Goal: Task Accomplishment & Management: Manage account settings

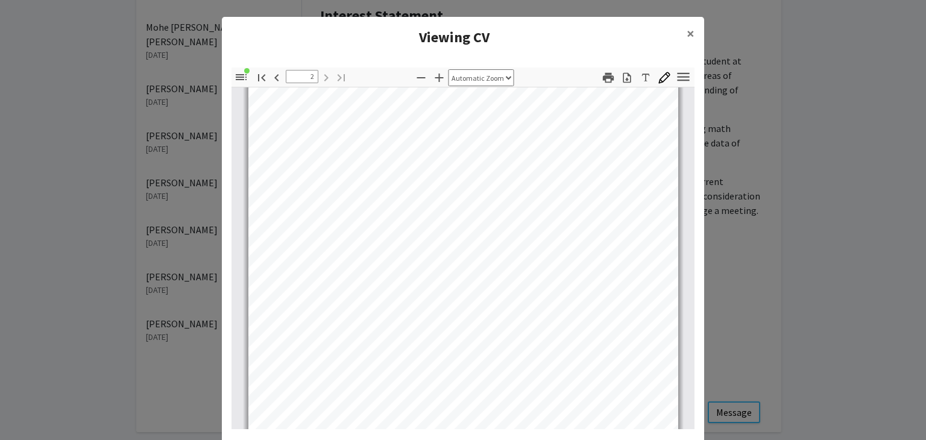
scroll to position [739, 0]
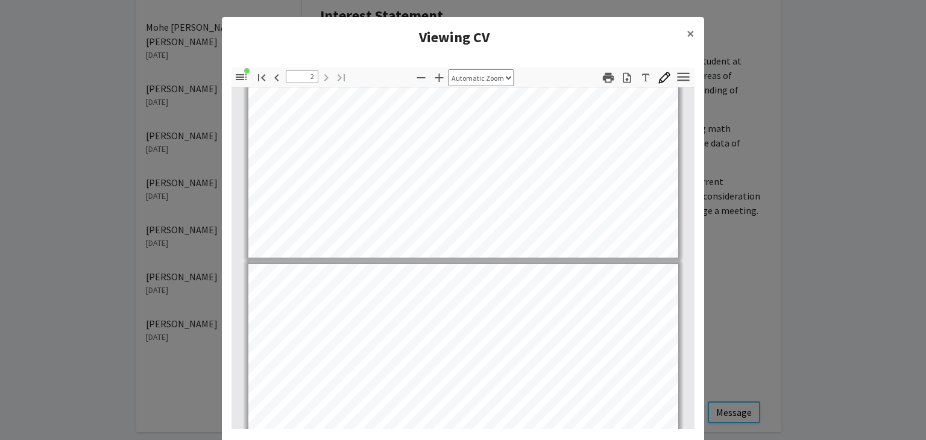
type input "1"
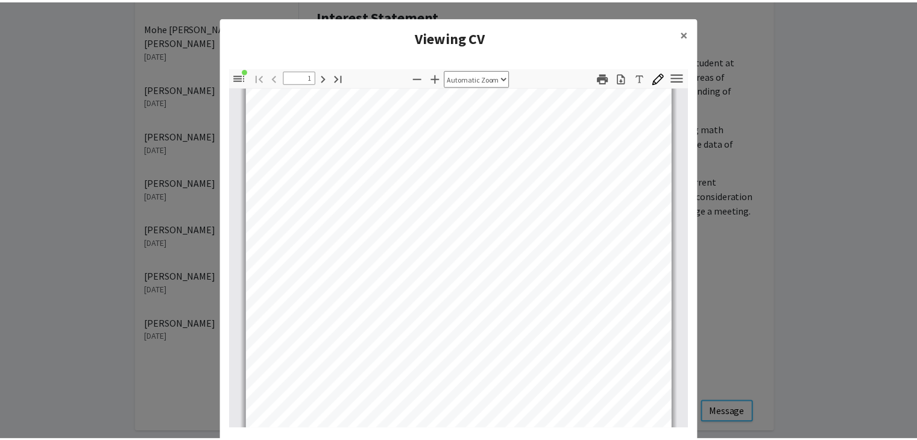
scroll to position [193, 0]
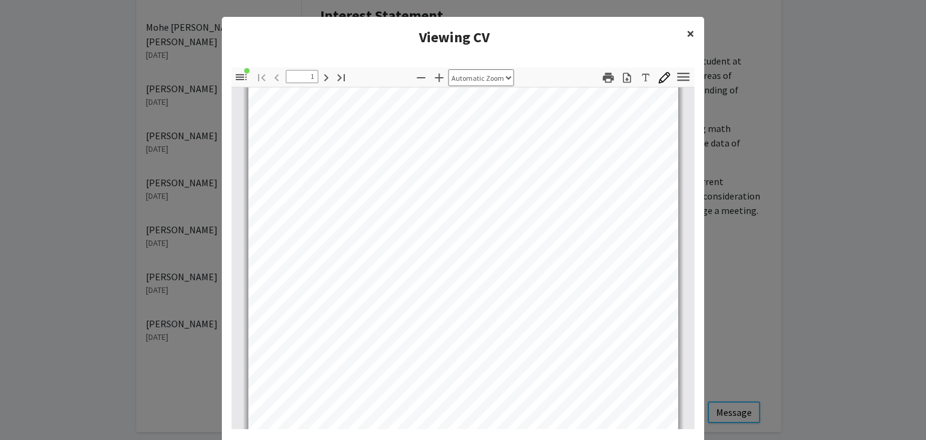
click at [687, 36] on span "×" at bounding box center [691, 33] width 8 height 19
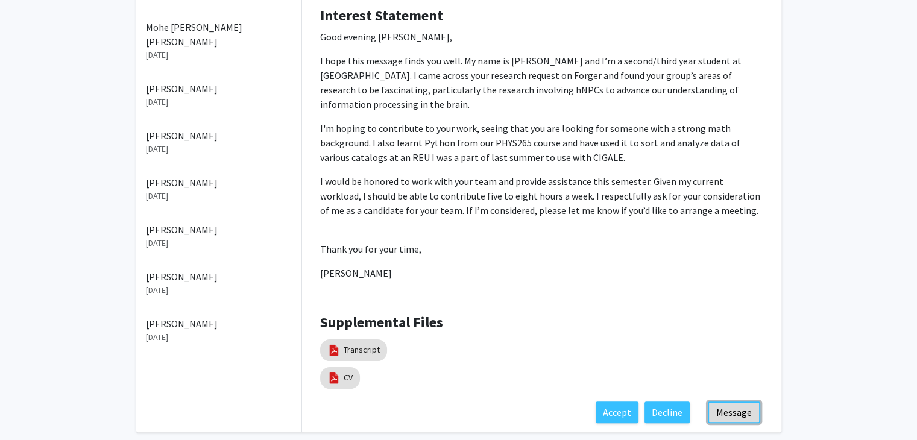
click at [738, 402] on button "Message" at bounding box center [734, 413] width 52 height 22
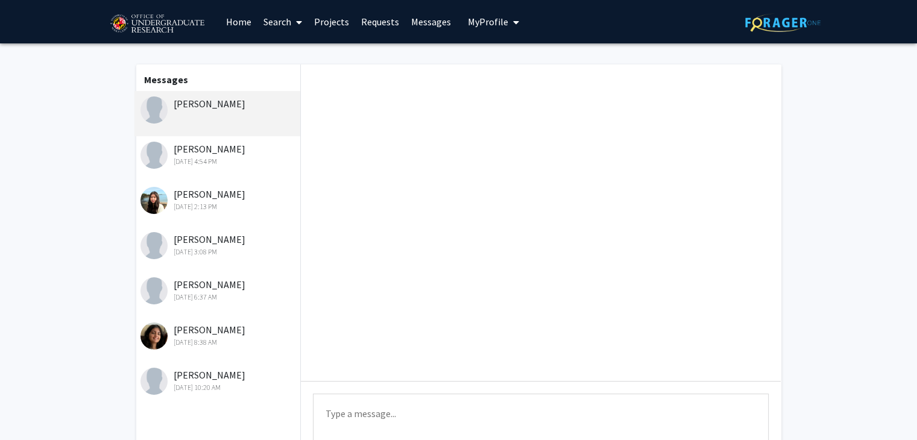
scroll to position [110, 0]
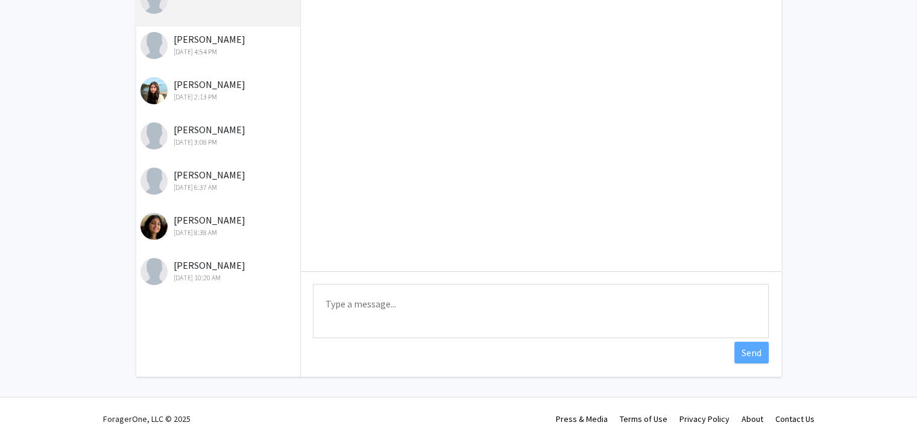
click at [369, 305] on textarea "Type a message" at bounding box center [541, 311] width 456 height 54
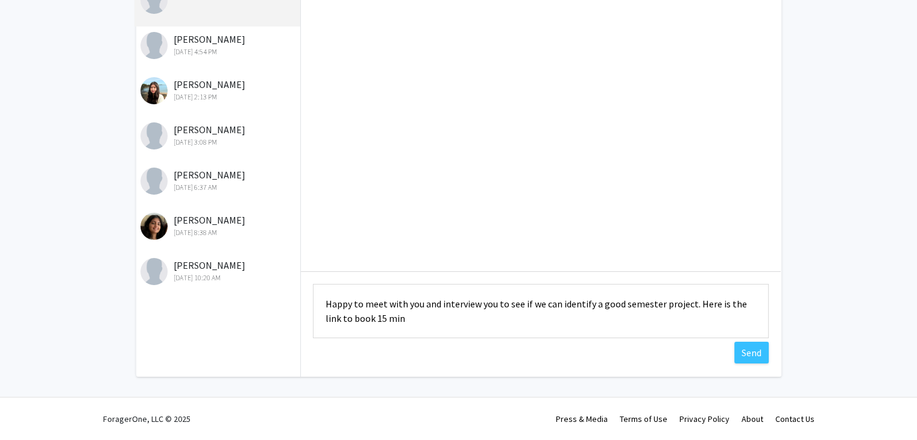
paste textarea "[URL][DOMAIN_NAME]"
drag, startPoint x: 598, startPoint y: 320, endPoint x: 549, endPoint y: 309, distance: 50.6
click at [557, 309] on textarea "Happy to meet with you and interview you to see if we can identify a good semes…" at bounding box center [541, 311] width 456 height 54
click at [596, 316] on textarea "Happy to meet with you and interview you to see if we can identify a good semes…" at bounding box center [541, 311] width 456 height 54
click at [493, 303] on textarea "Happy to meet with you and interview you to see if we can identify a good semes…" at bounding box center [541, 311] width 456 height 54
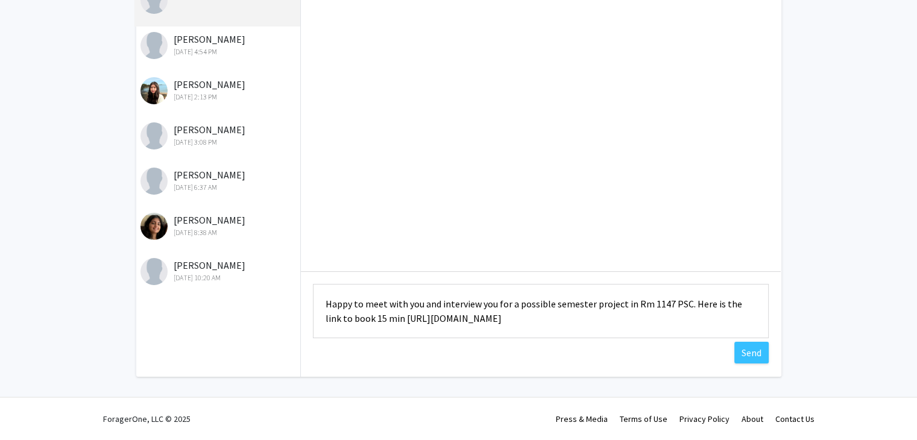
click at [615, 320] on textarea "Happy to meet with you and interview you for a possible semester project in Rm …" at bounding box center [541, 311] width 456 height 54
click at [388, 319] on textarea "Happy to meet with you and interview you for a possible semester project in Rm …" at bounding box center [541, 311] width 456 height 54
drag, startPoint x: 743, startPoint y: 320, endPoint x: 323, endPoint y: 302, distance: 420.2
click at [323, 302] on textarea "Happy to meet with you and interview you for a possible semester project in Rm …" at bounding box center [541, 311] width 456 height 54
click at [496, 320] on textarea "Happy to meet with you and interview you for a possible semester project in Rm …" at bounding box center [541, 311] width 456 height 54
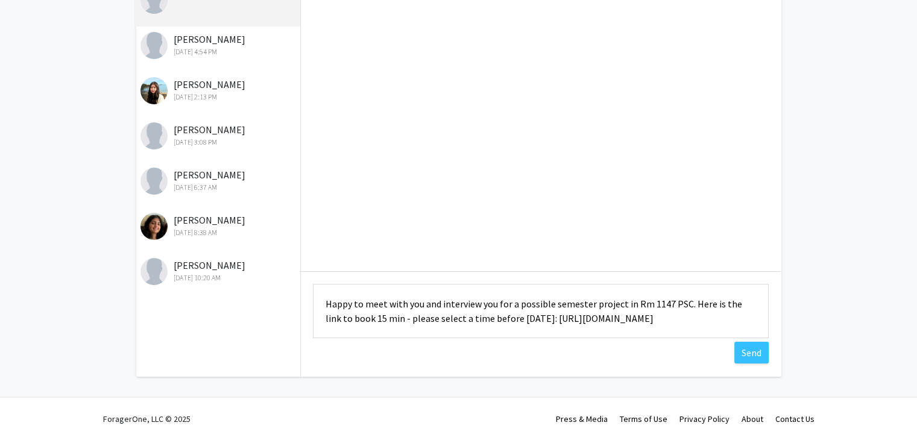
click at [496, 320] on textarea "Happy to meet with you and interview you for a possible semester project in Rm …" at bounding box center [541, 311] width 456 height 54
type textarea "Happy to meet with you and interview you for a possible semester project in Rm …"
click at [753, 356] on button "Send" at bounding box center [752, 353] width 34 height 22
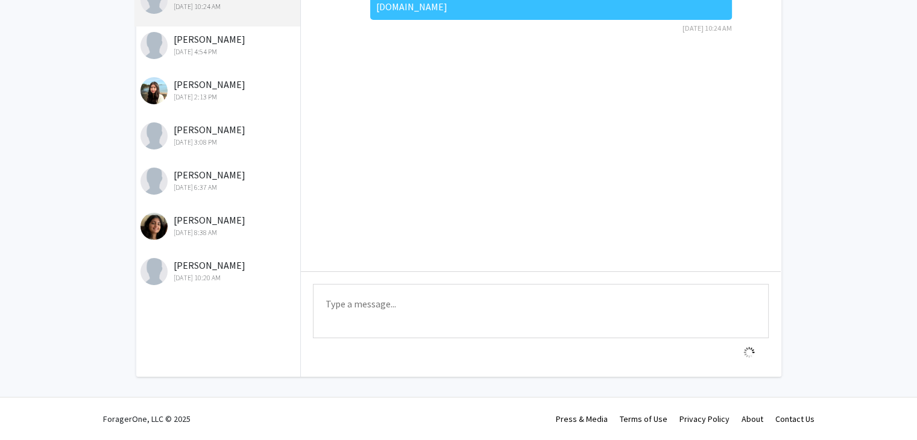
scroll to position [0, 0]
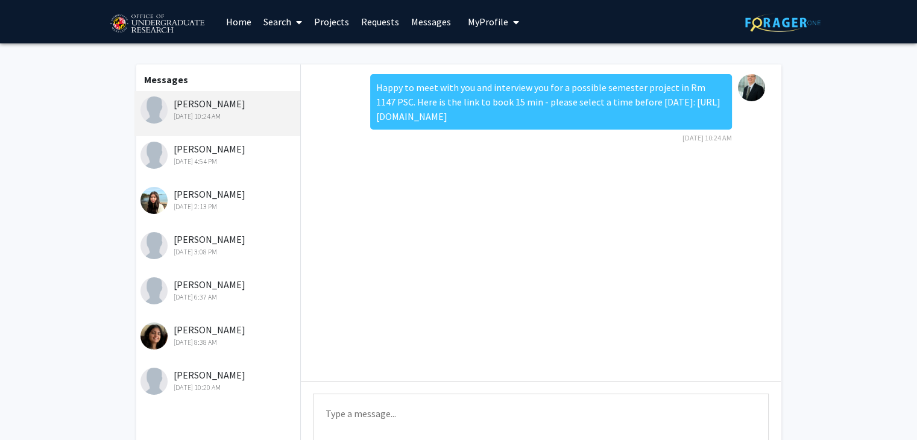
click at [232, 160] on div "[DATE] 4:54 PM" at bounding box center [219, 161] width 157 height 11
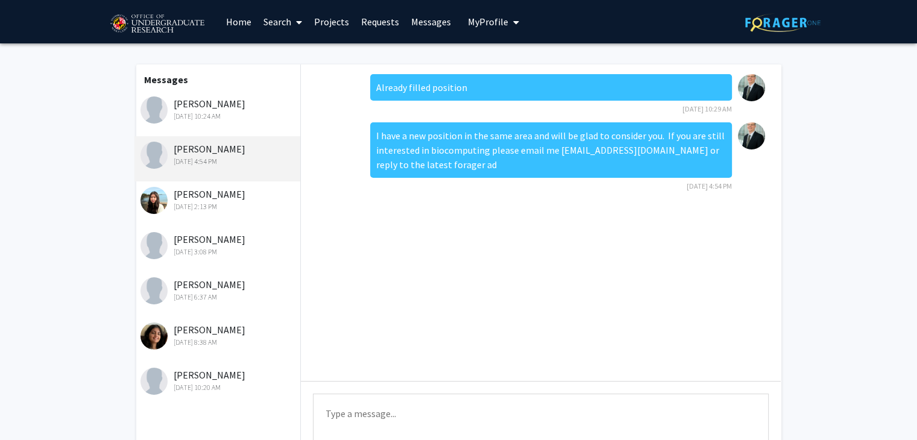
click at [337, 25] on link "Projects" at bounding box center [331, 22] width 47 height 42
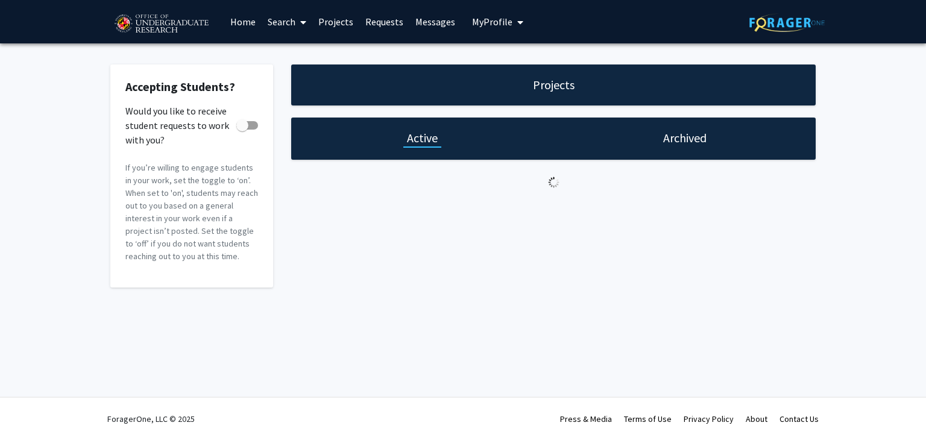
checkbox input "true"
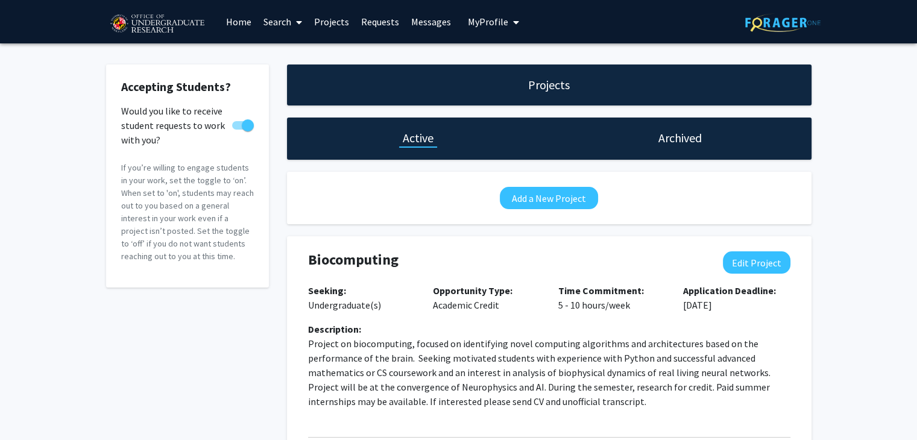
click at [381, 17] on link "Requests" at bounding box center [380, 22] width 50 height 42
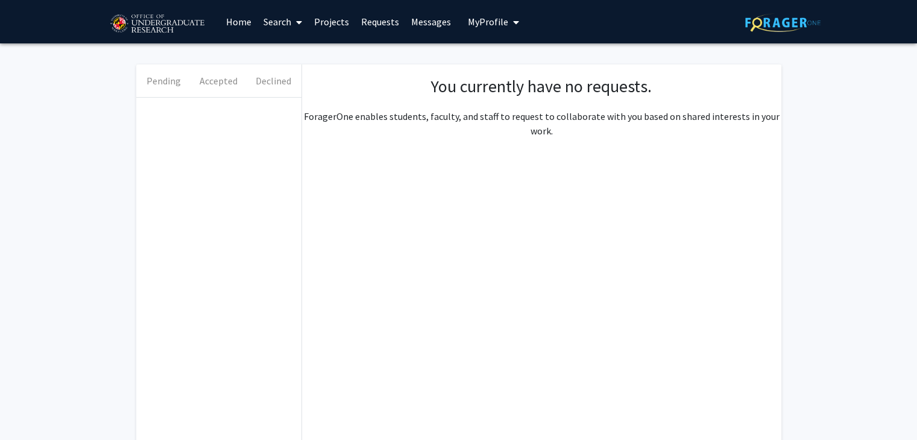
click at [422, 20] on link "Messages" at bounding box center [431, 22] width 52 height 42
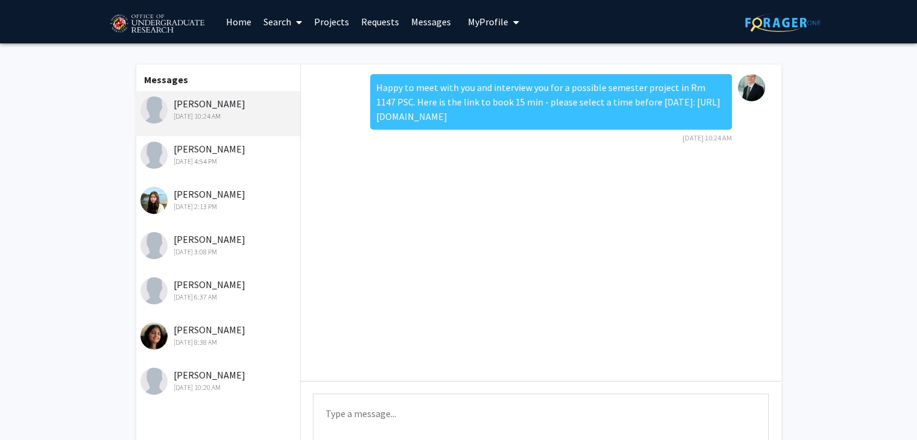
click at [335, 22] on link "Projects" at bounding box center [331, 22] width 47 height 42
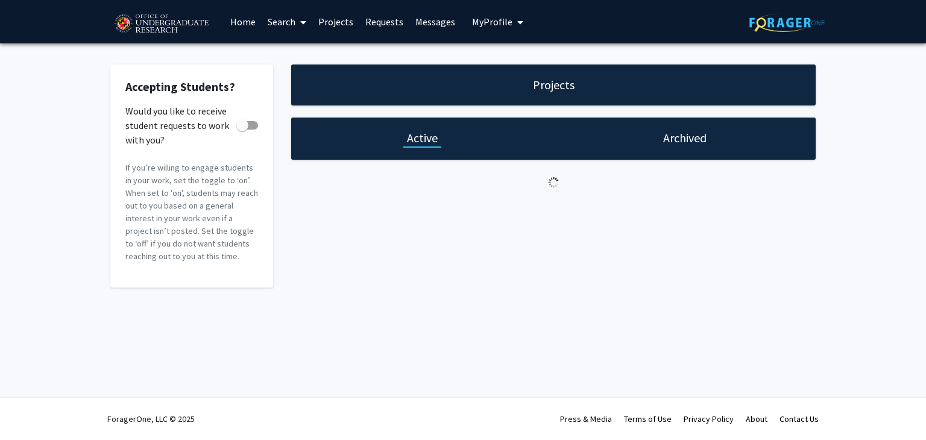
checkbox input "true"
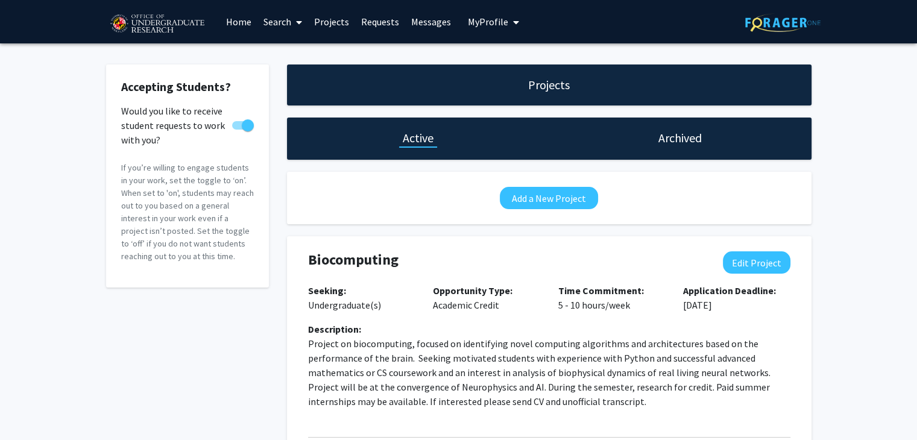
click at [520, 21] on div "Skip navigation Home Search Projects Requests Messages My Profile [PERSON_NAME]…" at bounding box center [459, 21] width 724 height 43
click at [517, 21] on button "My Profile" at bounding box center [493, 21] width 59 height 43
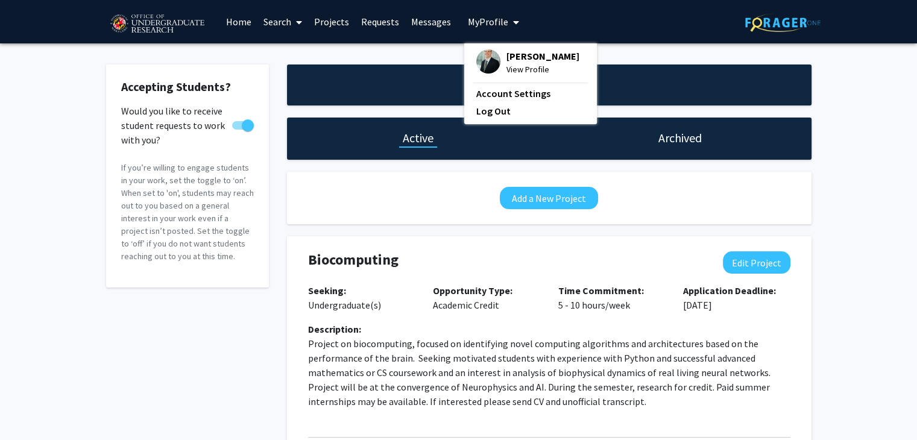
click at [297, 20] on icon at bounding box center [299, 22] width 6 height 10
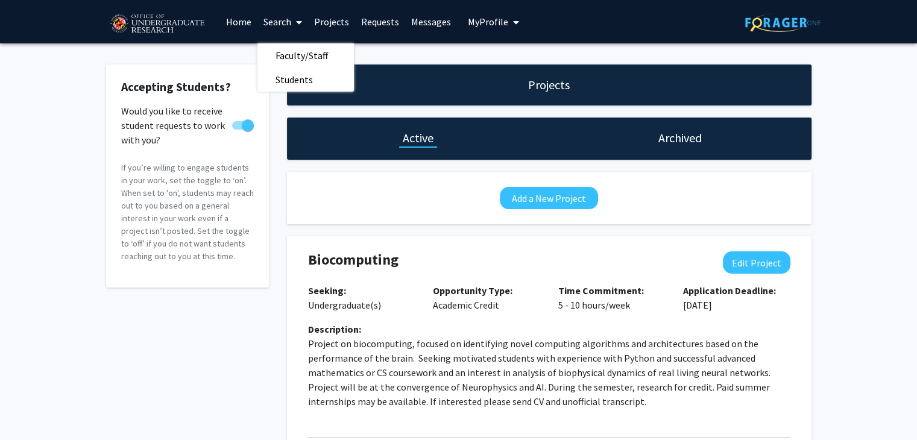
click at [336, 21] on link "Projects" at bounding box center [331, 22] width 47 height 42
click at [392, 23] on link "Requests" at bounding box center [380, 22] width 50 height 42
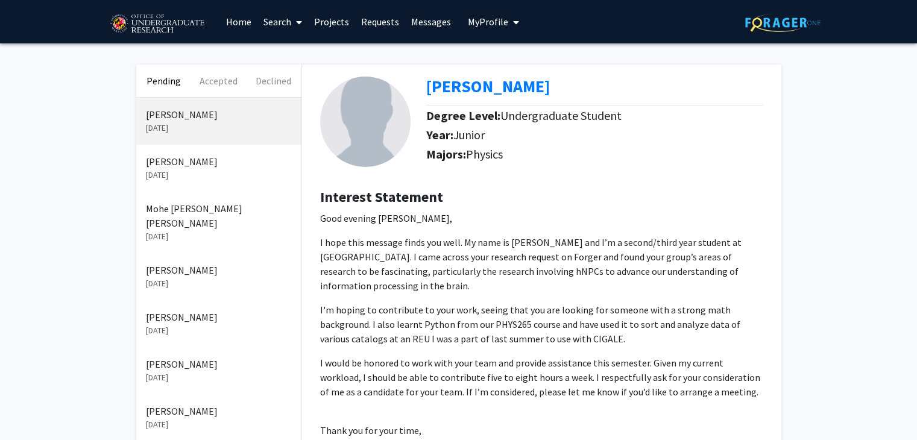
click at [195, 174] on p "[DATE]" at bounding box center [219, 175] width 146 height 13
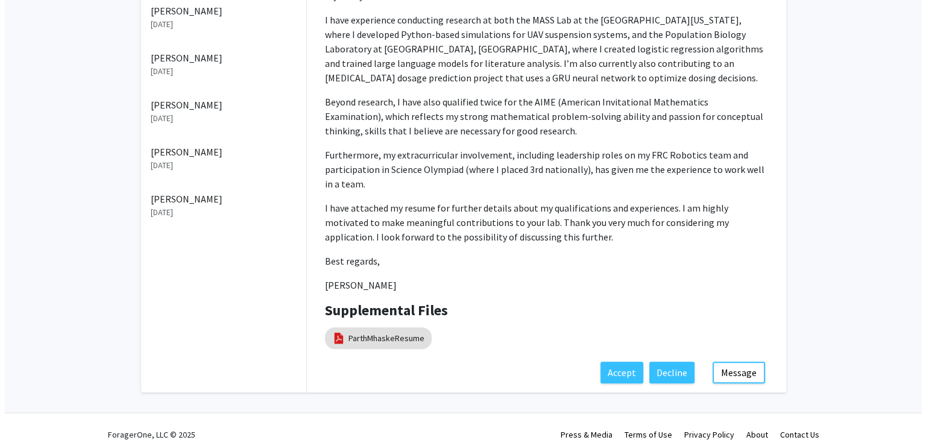
scroll to position [308, 0]
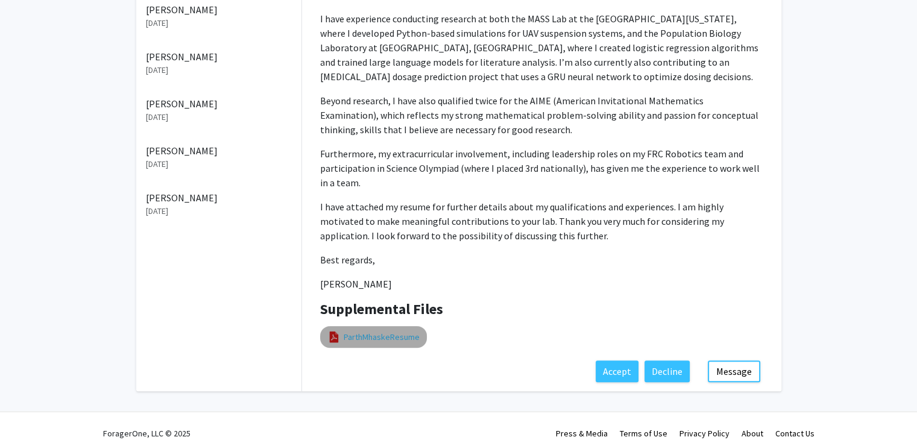
click at [400, 331] on link "ParthMhaskeResume" at bounding box center [382, 337] width 76 height 13
select select "custom"
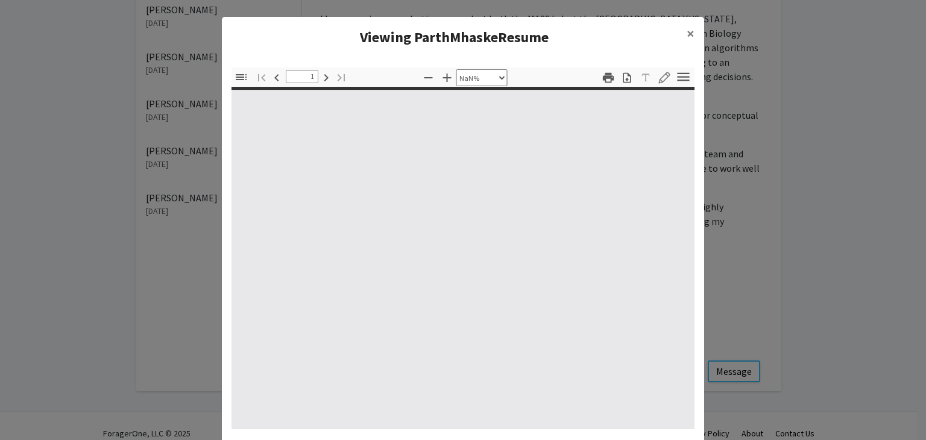
type input "0"
select select "custom"
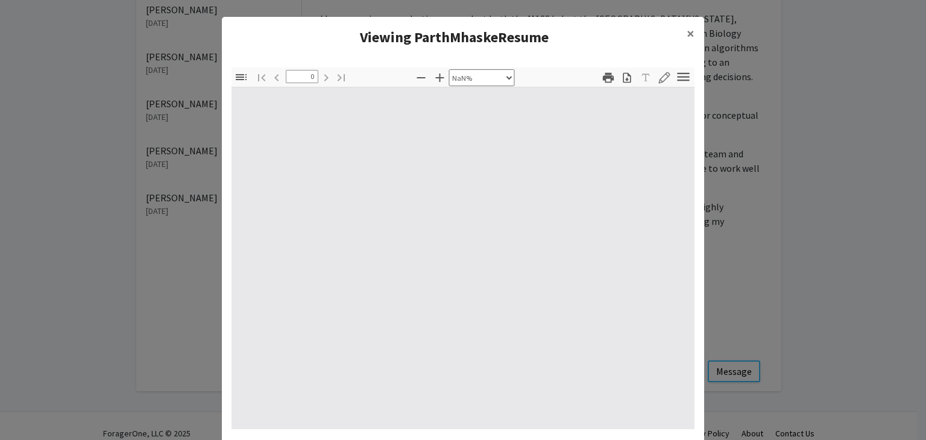
type input "1"
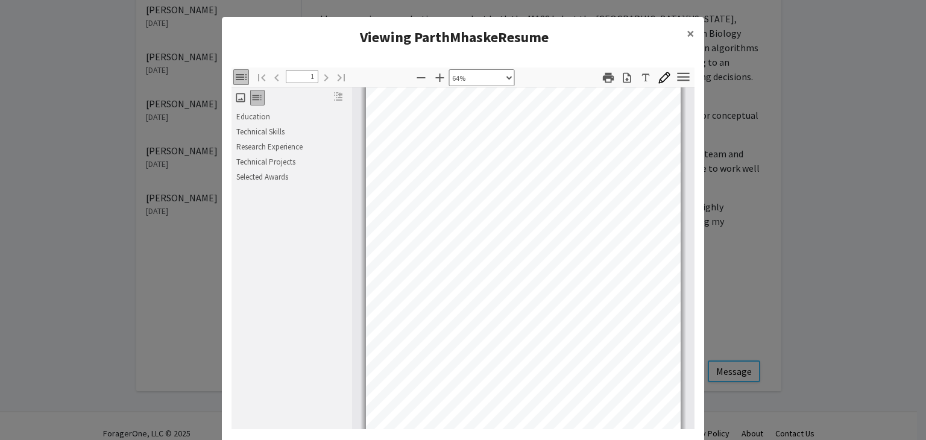
scroll to position [7, 0]
select select "custom"
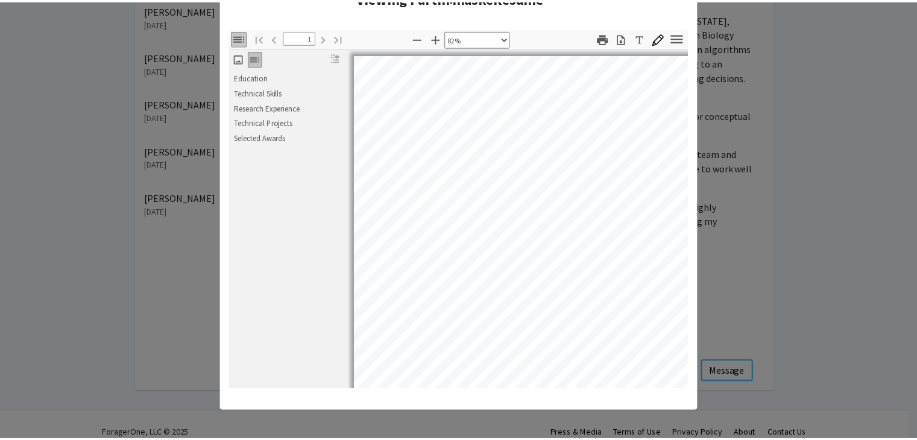
scroll to position [0, 0]
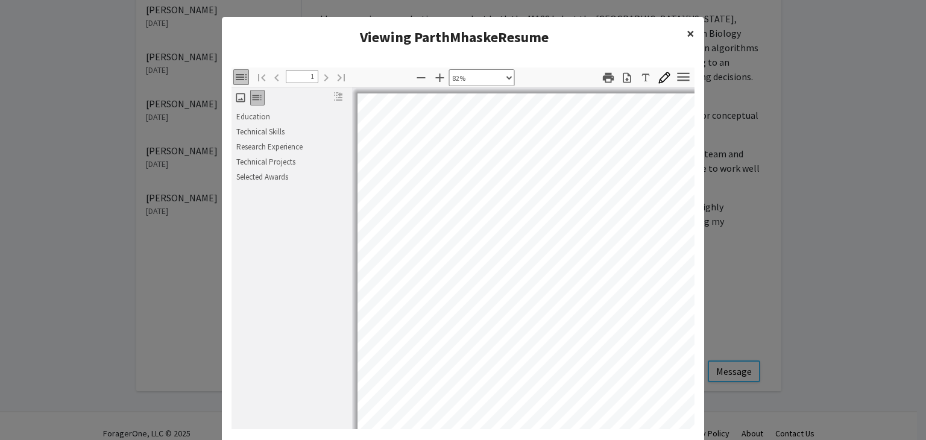
click at [689, 32] on span "×" at bounding box center [691, 33] width 8 height 19
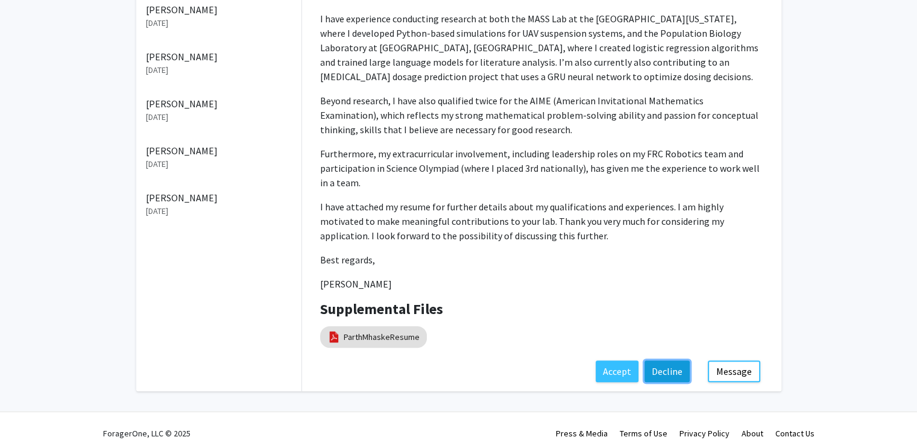
click at [658, 361] on button "Decline" at bounding box center [667, 372] width 45 height 22
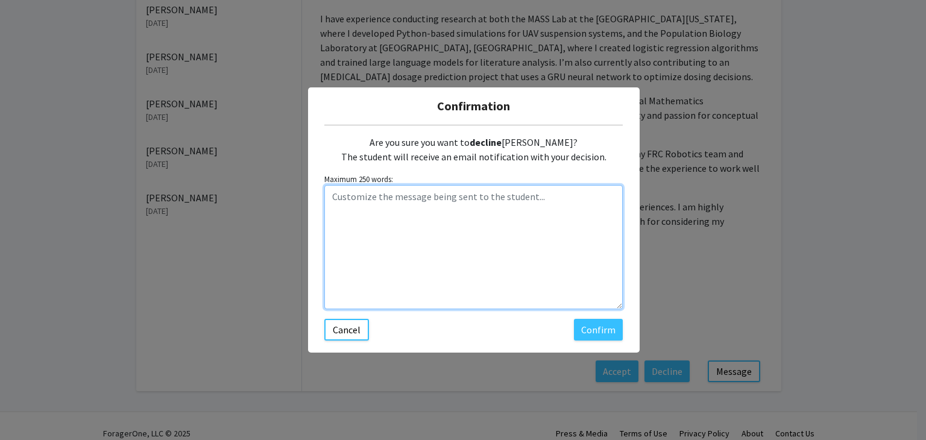
click at [433, 203] on textarea "Customize the message being sent to the student..." at bounding box center [473, 247] width 299 height 124
type textarea "I am looking for more senior students"
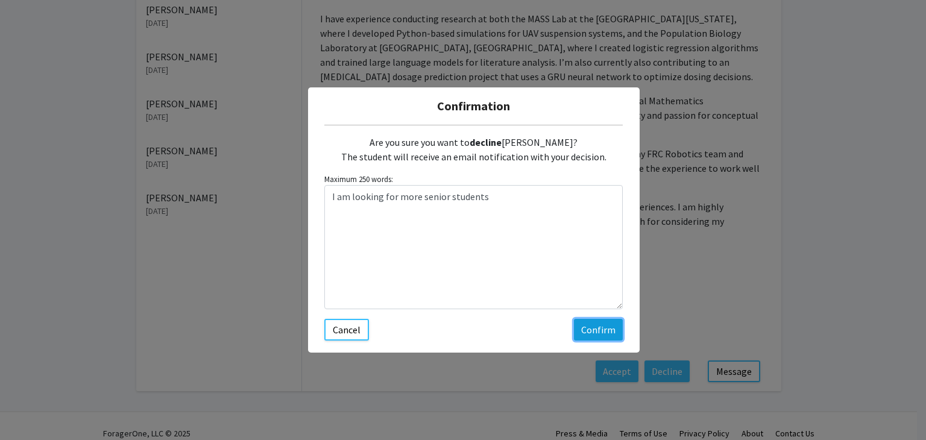
click at [591, 332] on button "Confirm" at bounding box center [598, 330] width 49 height 22
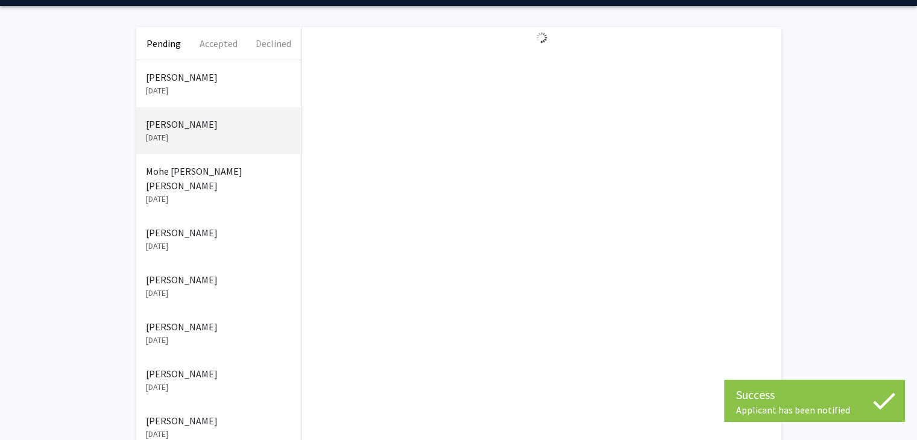
scroll to position [37, 0]
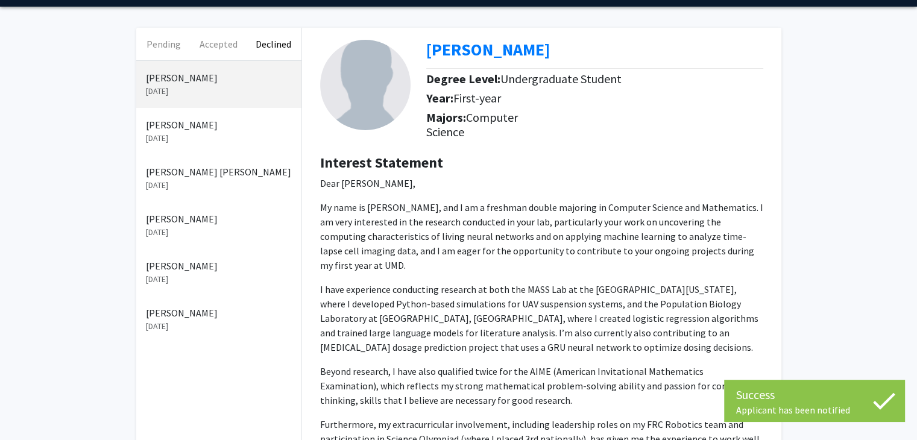
click at [201, 174] on p "[PERSON_NAME] [PERSON_NAME]" at bounding box center [219, 172] width 146 height 14
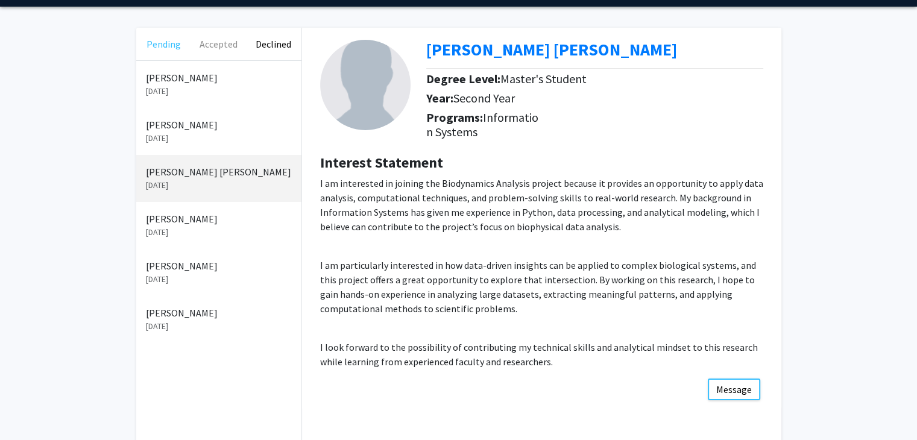
click at [169, 47] on button "Pending" at bounding box center [163, 44] width 55 height 33
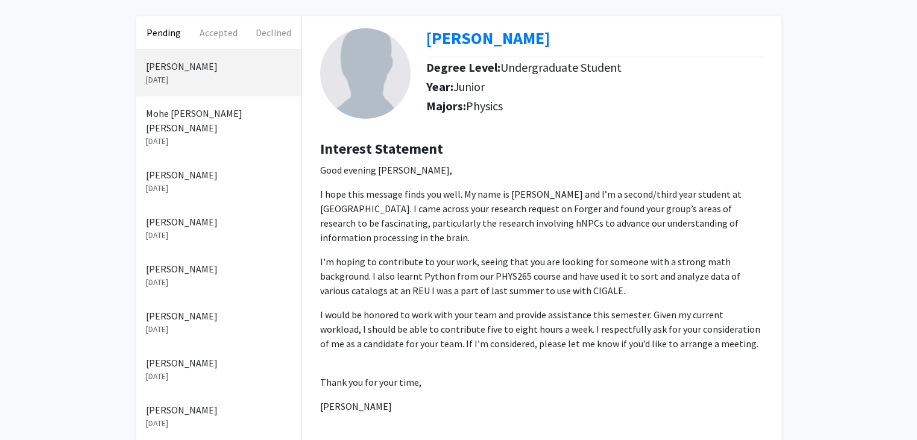
scroll to position [42, 0]
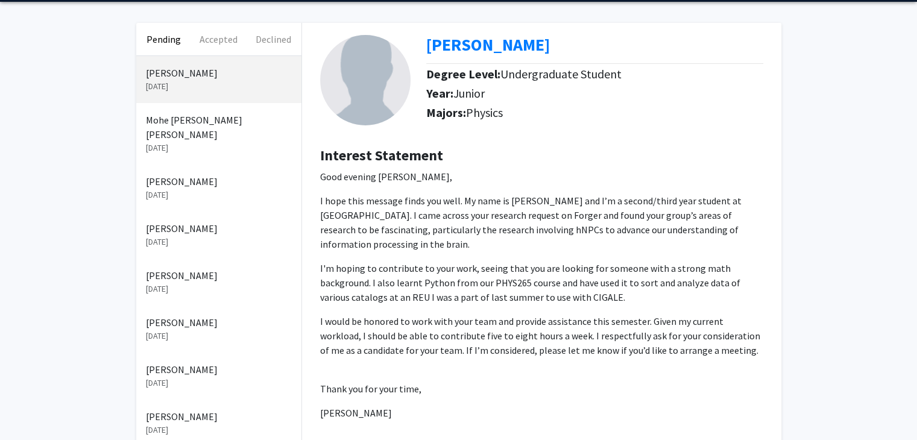
click at [236, 142] on p "[DATE]" at bounding box center [219, 148] width 146 height 13
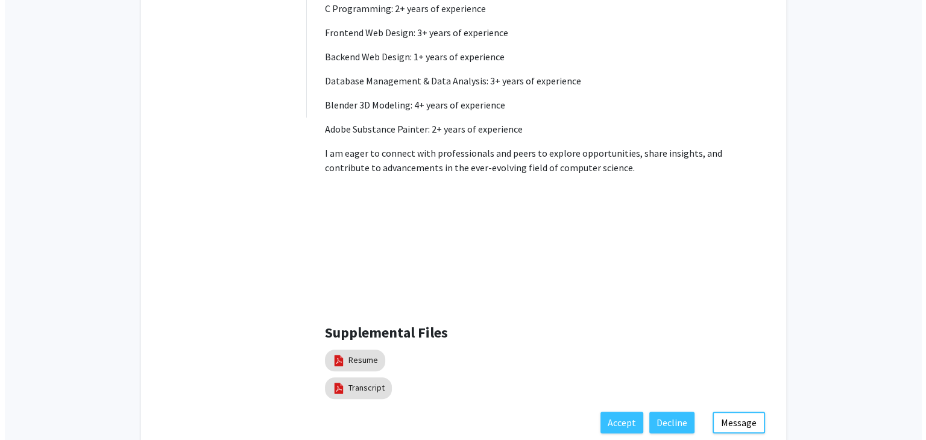
scroll to position [903, 0]
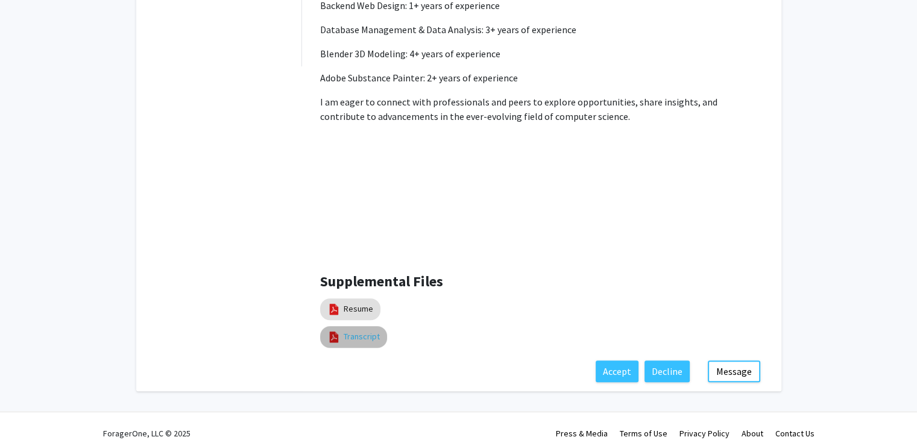
click at [355, 331] on link "Transcript" at bounding box center [362, 337] width 36 height 13
select select "custom"
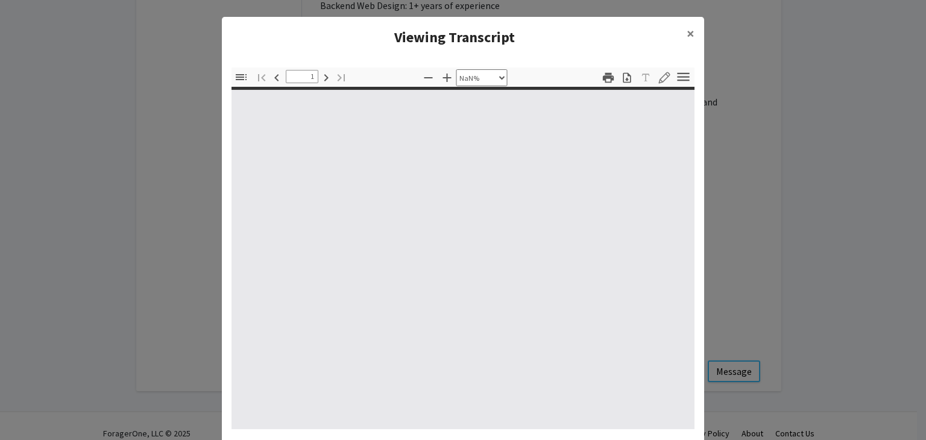
type input "0"
select select "custom"
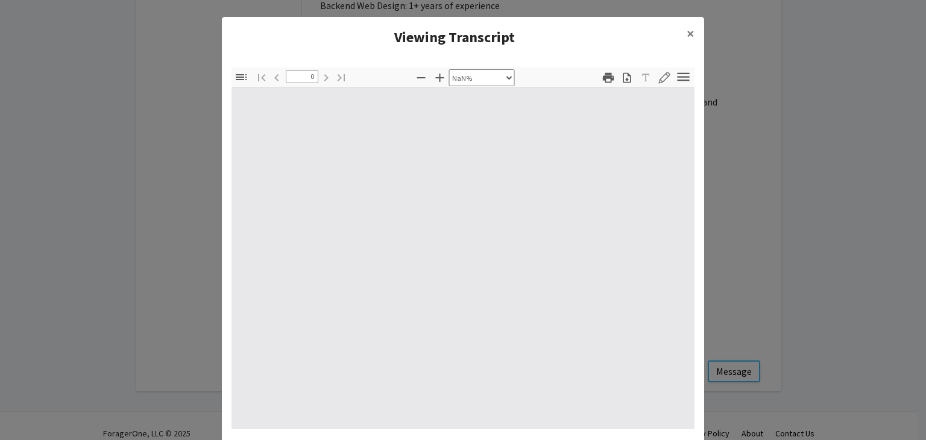
type input "1"
select select "auto"
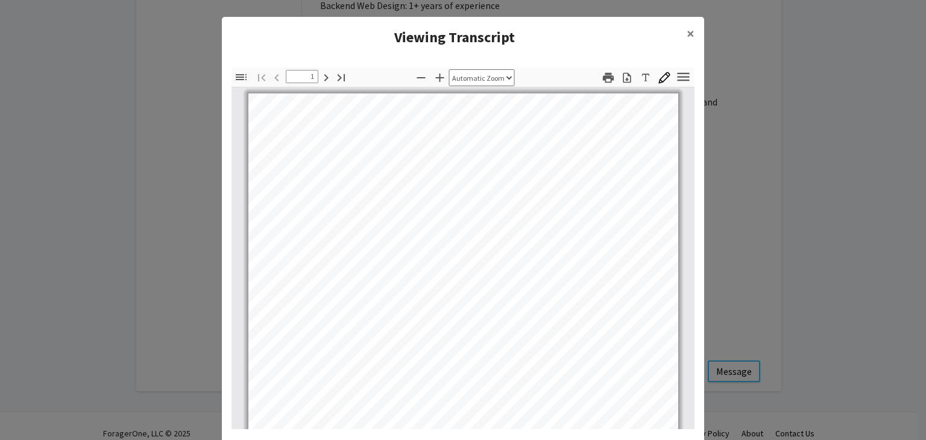
scroll to position [1, 0]
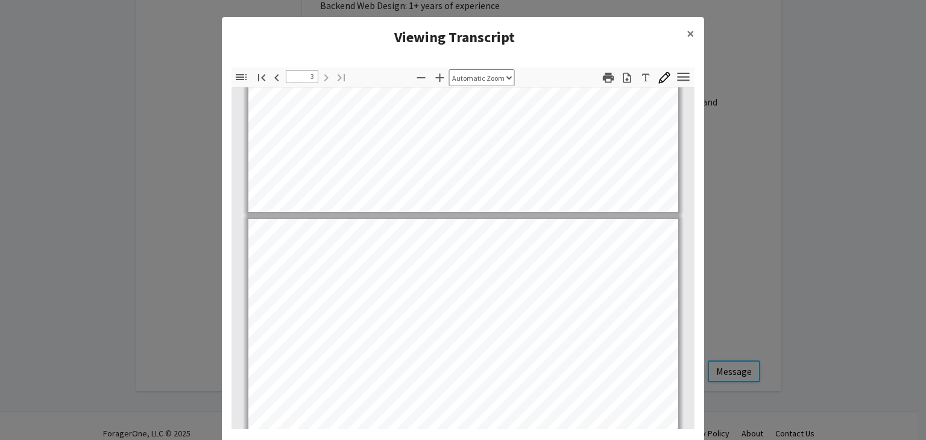
type input "2"
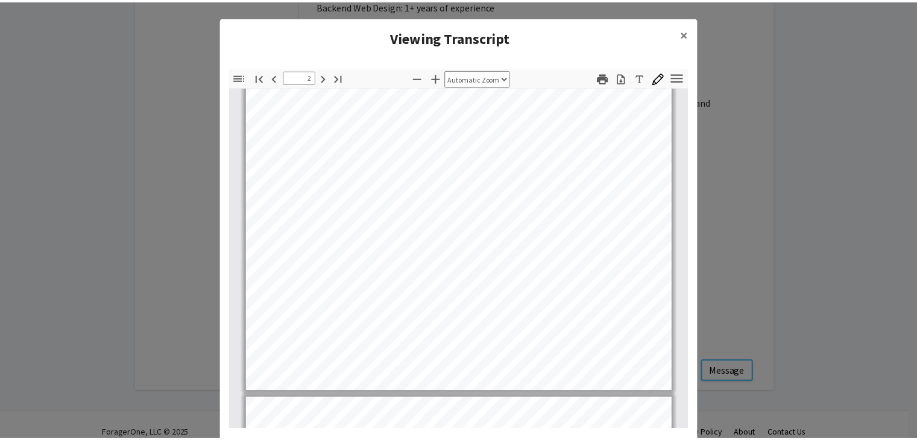
scroll to position [918, 0]
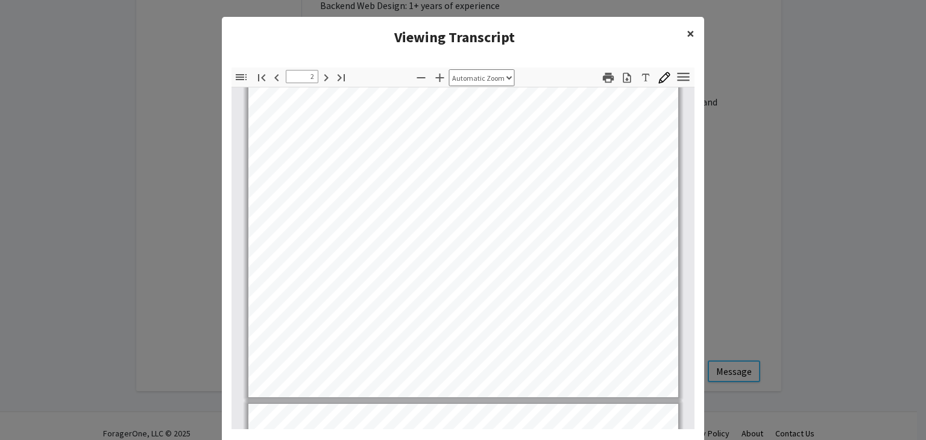
click at [687, 38] on span "×" at bounding box center [691, 33] width 8 height 19
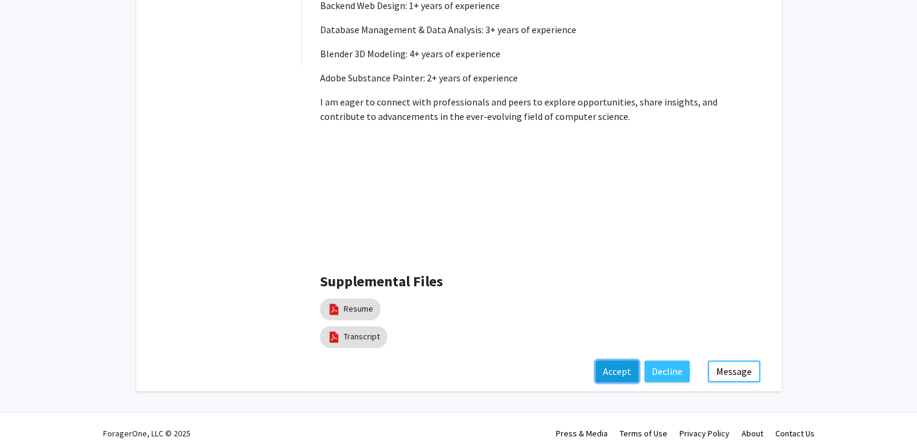
click at [618, 361] on button "Accept" at bounding box center [617, 372] width 43 height 22
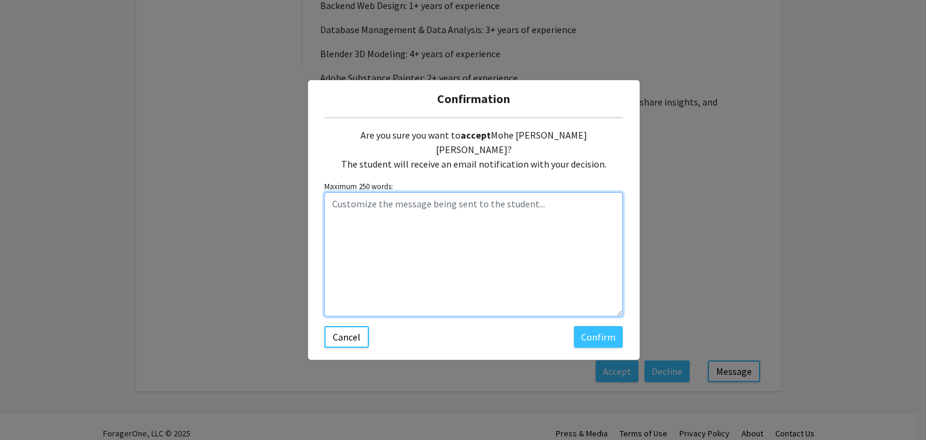
click at [427, 201] on textarea "Customize the message being sent to the student..." at bounding box center [473, 254] width 299 height 124
paste textarea "Happy to meet with you and interview you for a possible semester project in Rm …"
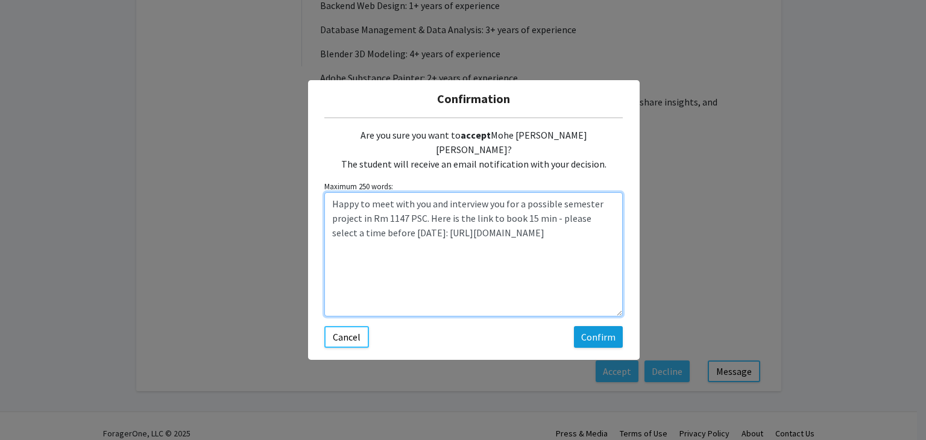
type textarea "Happy to meet with you and interview you for a possible semester project in Rm …"
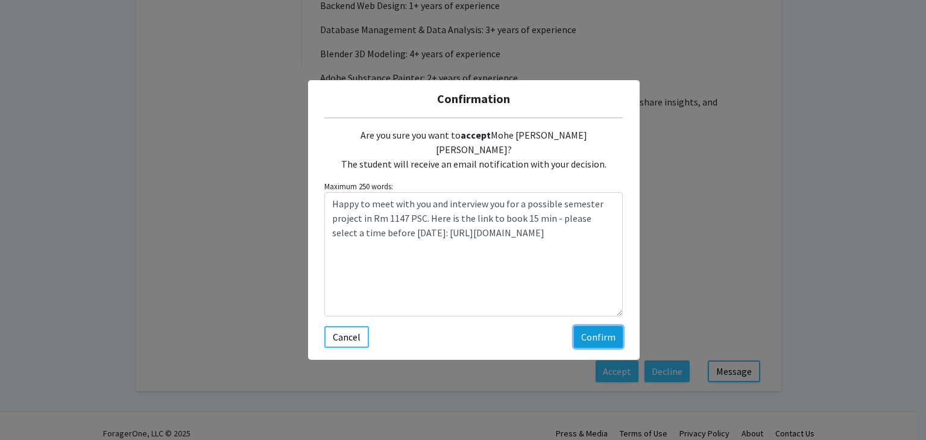
click at [586, 328] on button "Confirm" at bounding box center [598, 337] width 49 height 22
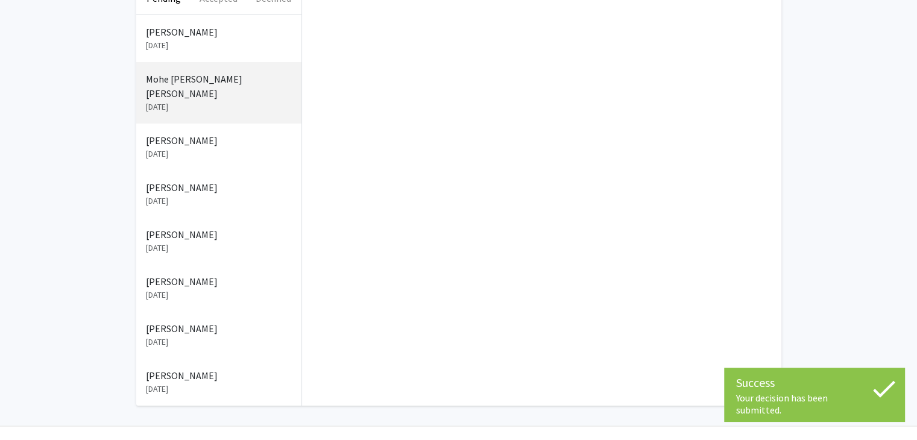
scroll to position [0, 0]
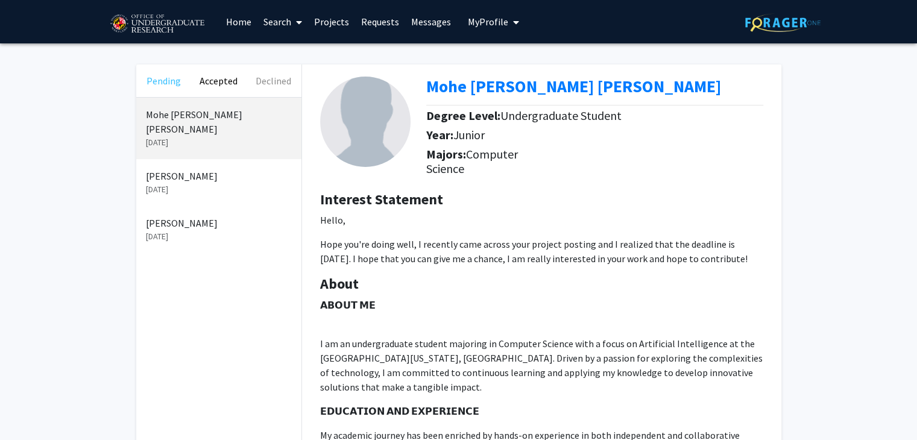
click at [171, 85] on button "Pending" at bounding box center [163, 81] width 55 height 33
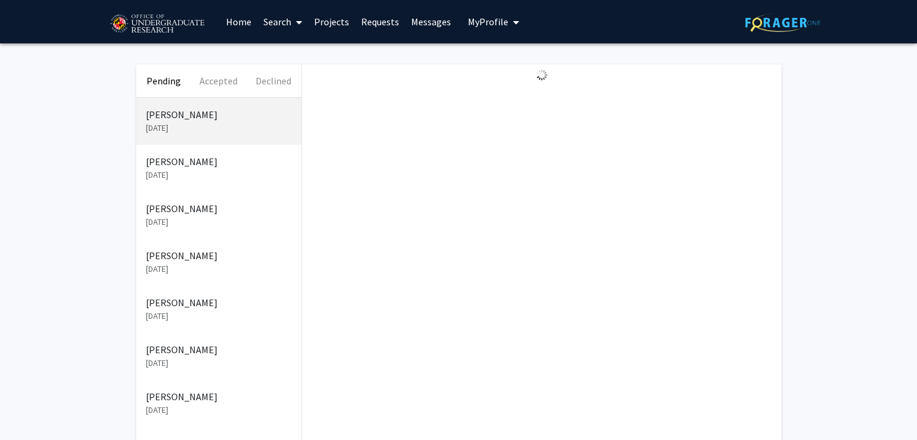
click at [180, 167] on p "[PERSON_NAME]" at bounding box center [219, 161] width 146 height 14
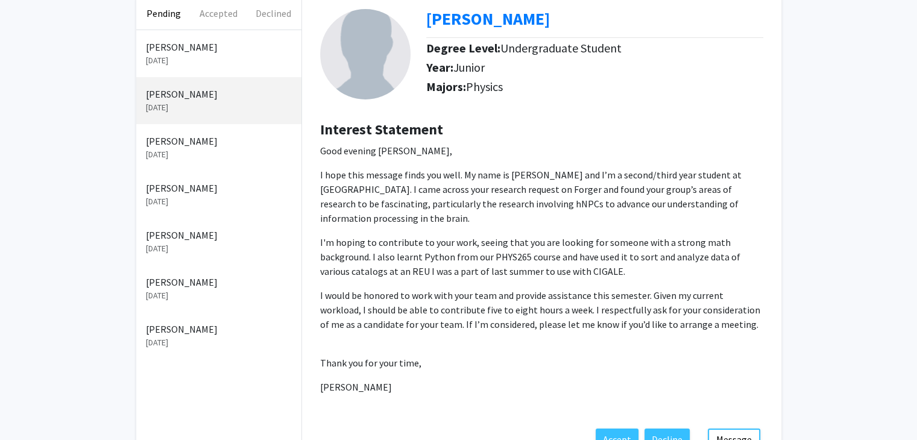
scroll to position [115, 0]
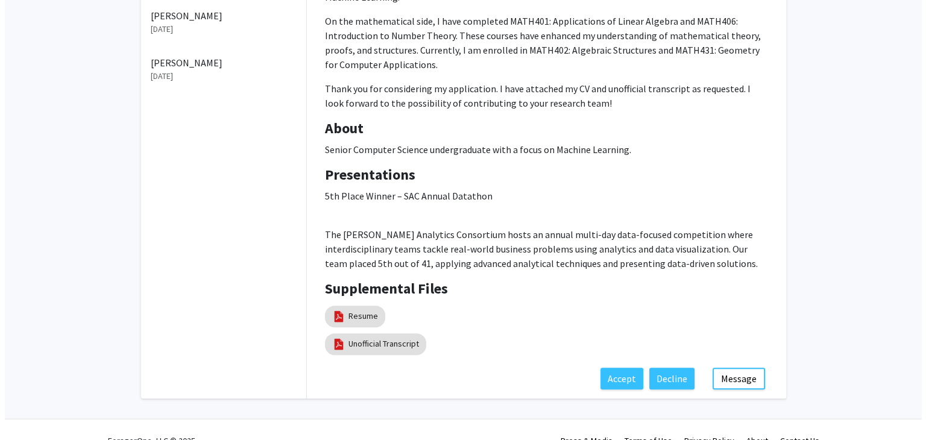
scroll to position [341, 0]
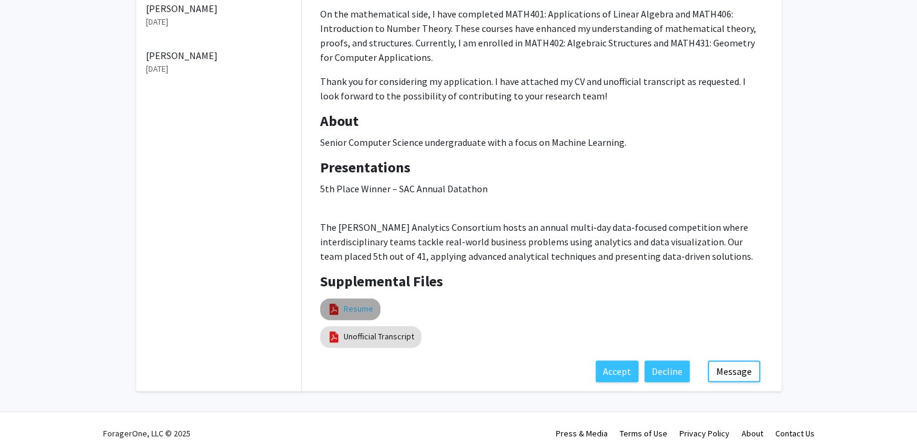
click at [351, 303] on link "Resume" at bounding box center [359, 309] width 30 height 13
select select "custom"
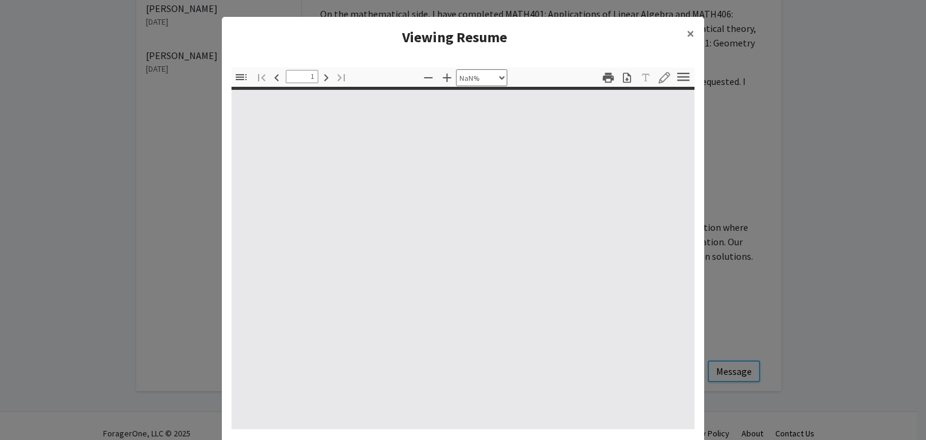
type input "0"
select select "custom"
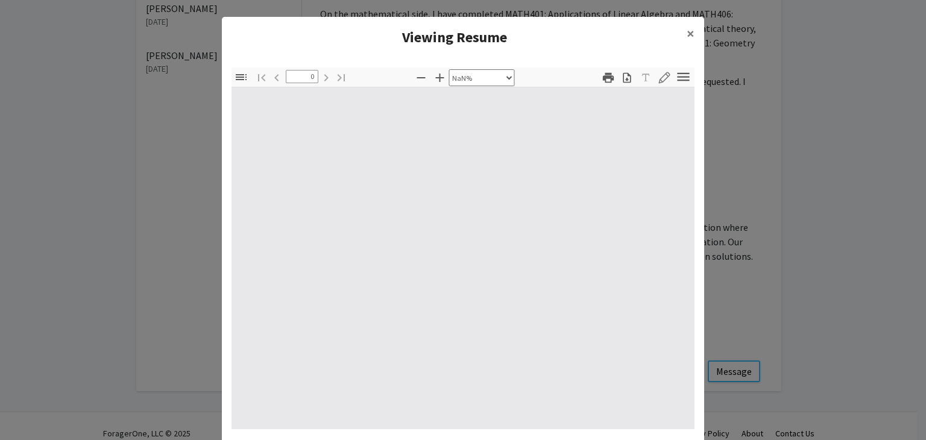
type input "1"
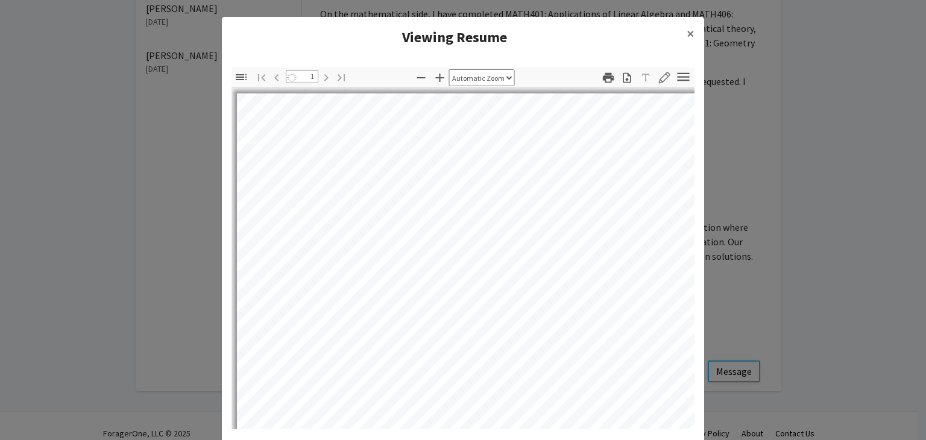
select select "auto"
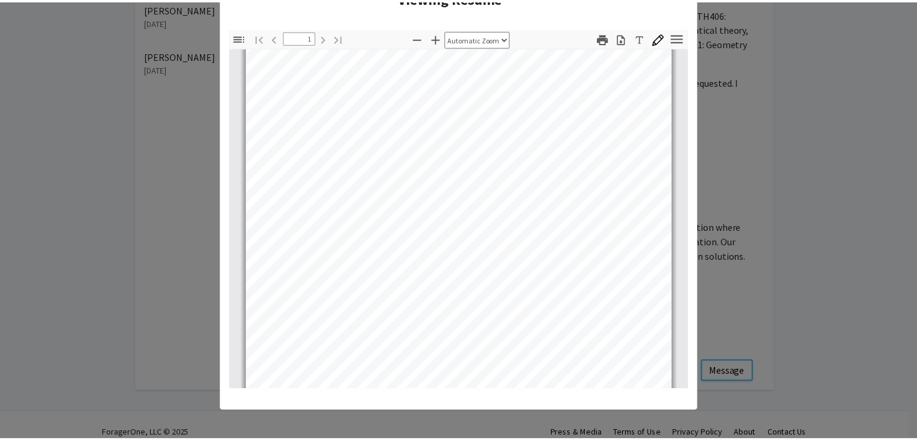
scroll to position [0, 0]
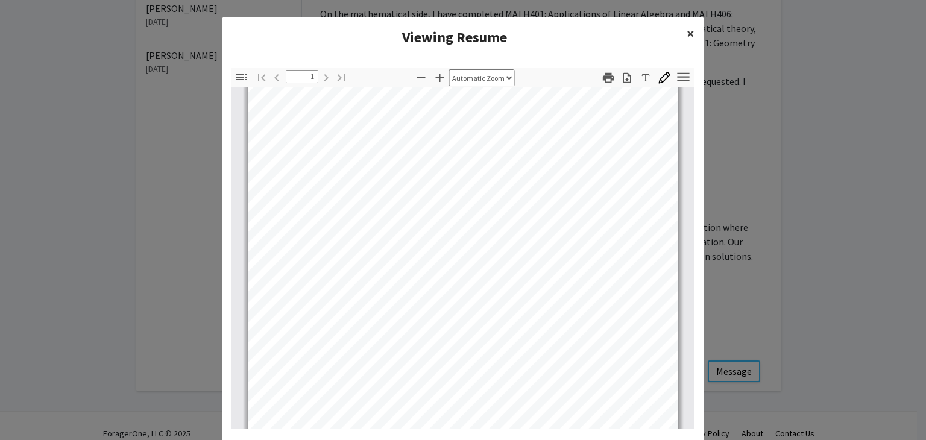
click at [690, 34] on button "×" at bounding box center [690, 34] width 27 height 34
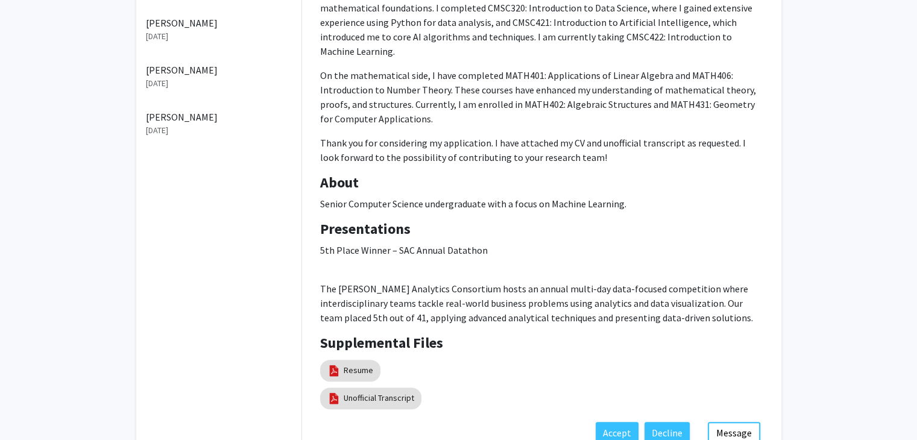
scroll to position [280, 0]
